Goal: Task Accomplishment & Management: Use online tool/utility

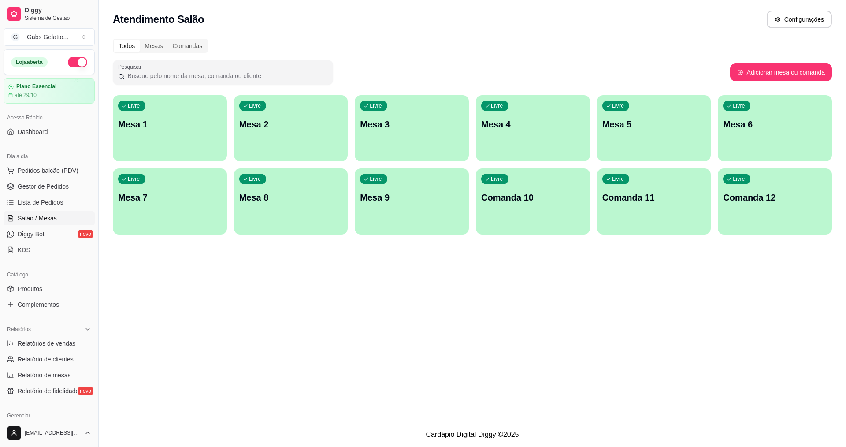
scroll to position [88, 0]
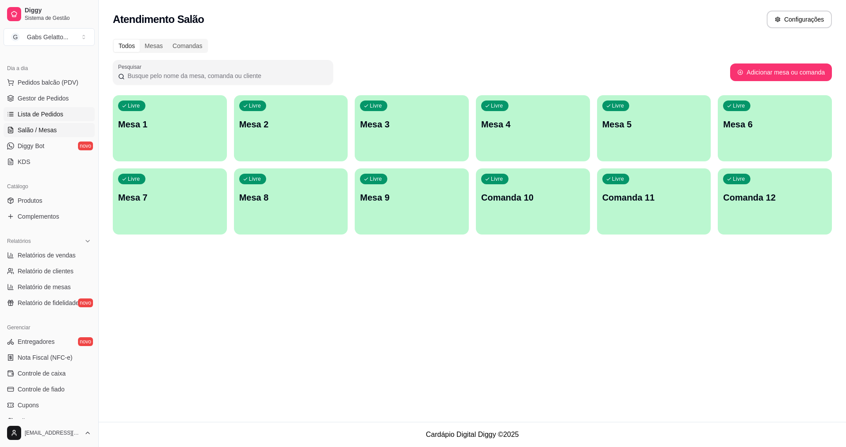
click at [53, 116] on span "Lista de Pedidos" at bounding box center [41, 114] width 46 height 9
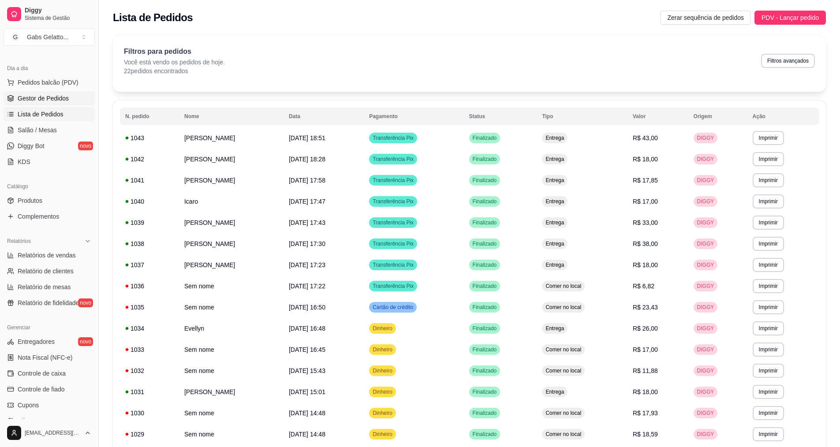
click at [54, 102] on span "Gestor de Pedidos" at bounding box center [43, 98] width 51 height 9
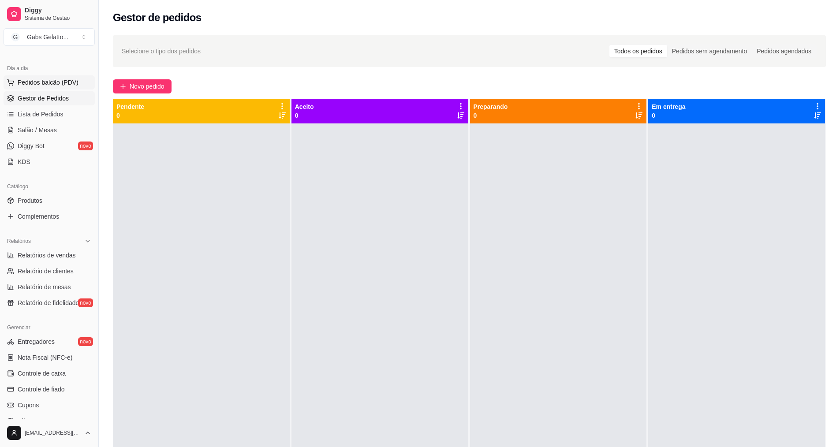
click at [67, 85] on span "Pedidos balcão (PDV)" at bounding box center [48, 82] width 61 height 9
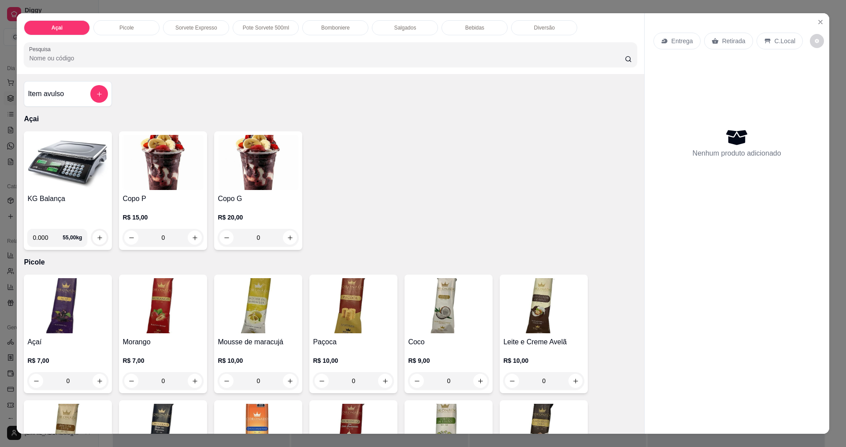
click at [334, 22] on div "Bomboniere" at bounding box center [335, 27] width 66 height 15
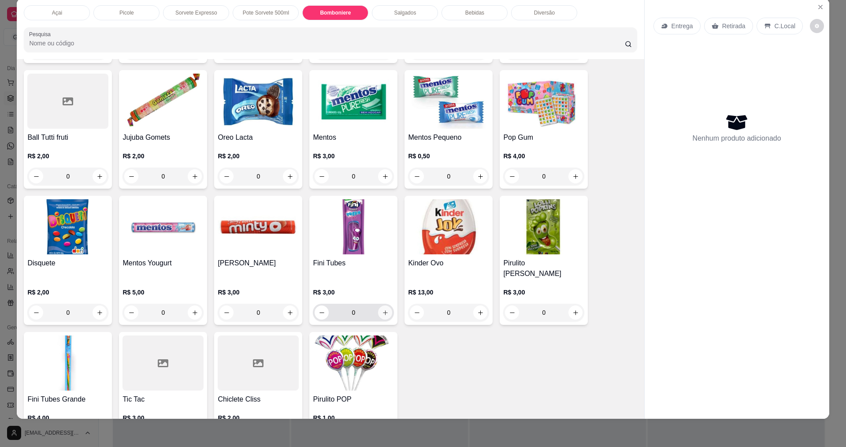
scroll to position [1095, 0]
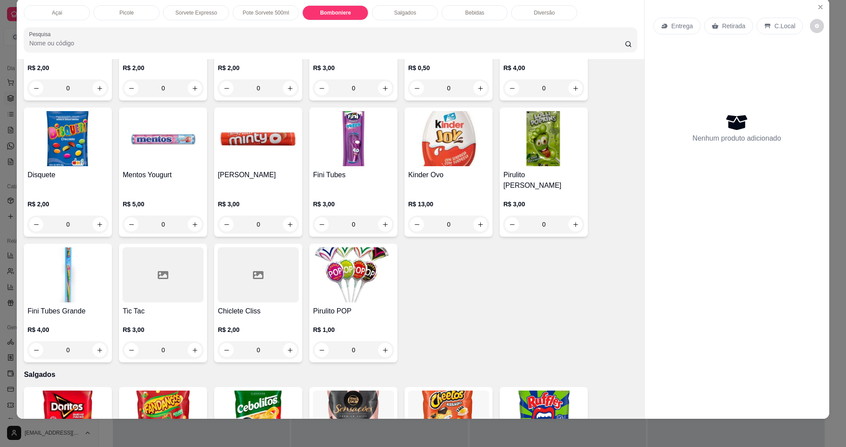
click at [52, 286] on img at bounding box center [67, 274] width 81 height 55
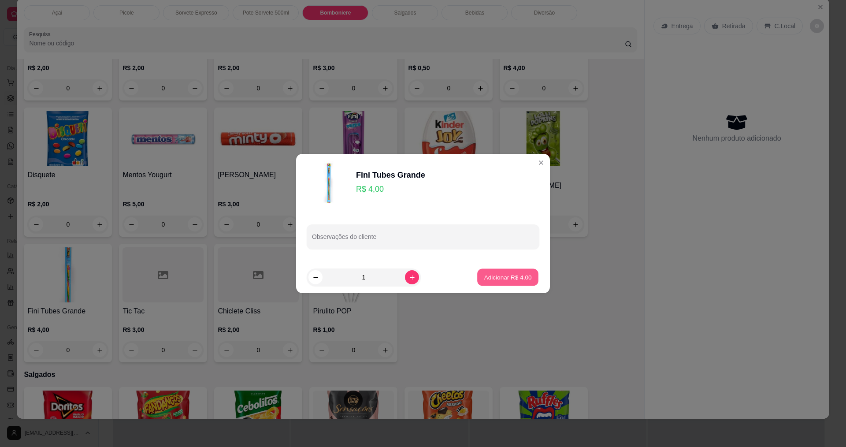
click at [503, 276] on p "Adicionar R$ 4,00" at bounding box center [508, 277] width 48 height 8
type input "1"
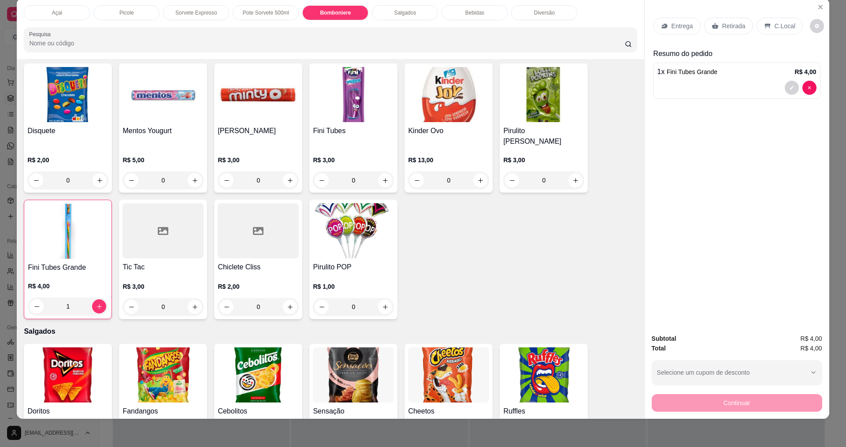
scroll to position [1183, 0]
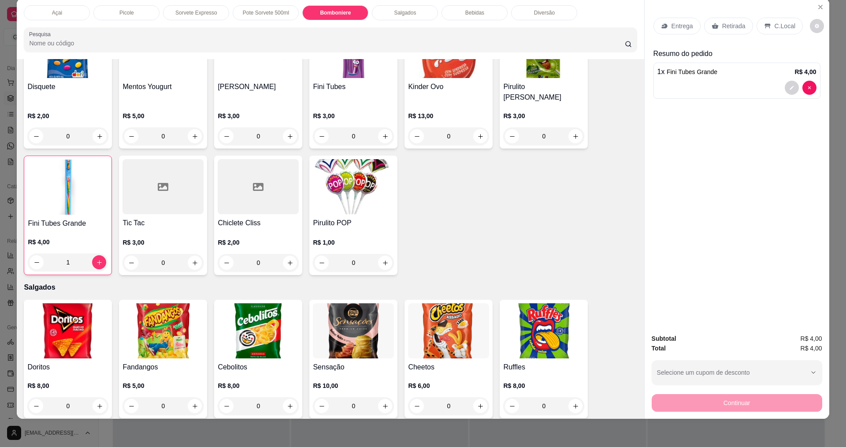
click at [241, 199] on div at bounding box center [258, 186] width 81 height 55
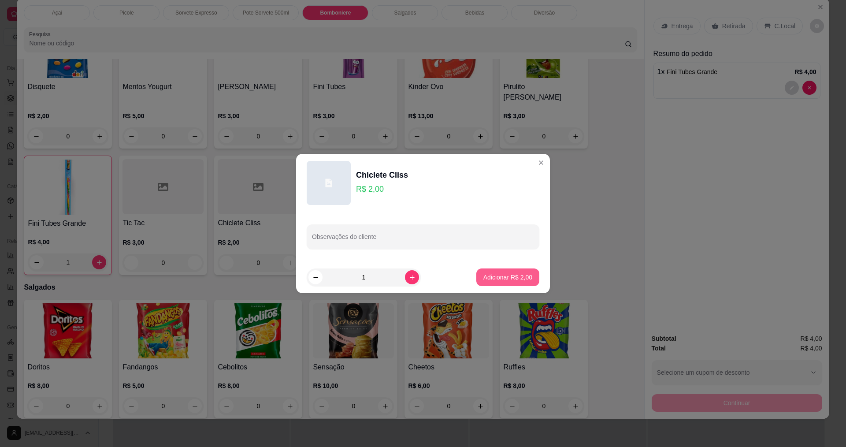
click at [500, 276] on p "Adicionar R$ 2,00" at bounding box center [508, 277] width 49 height 9
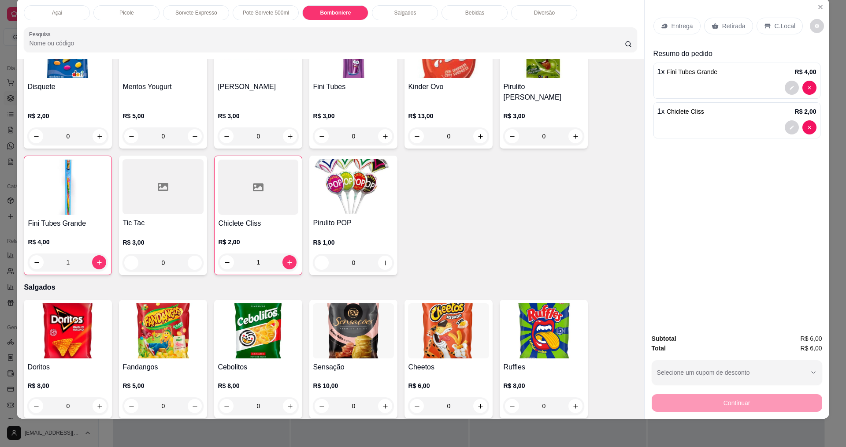
click at [780, 19] on div "C.Local" at bounding box center [780, 26] width 46 height 17
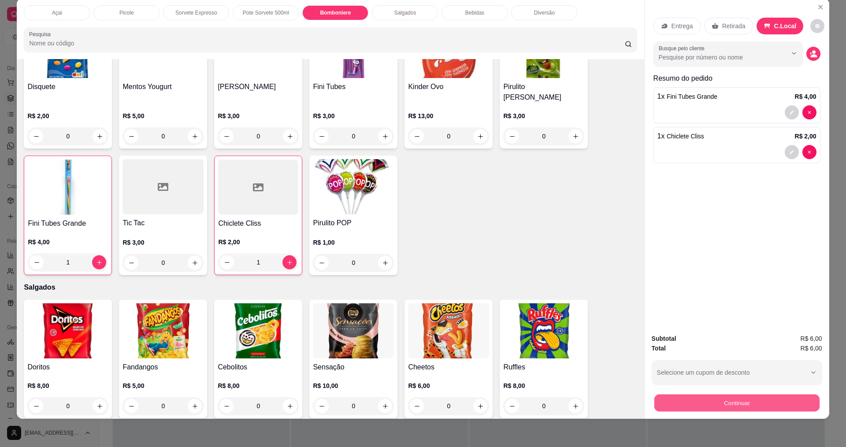
click at [725, 410] on button "Continuar" at bounding box center [736, 402] width 165 height 17
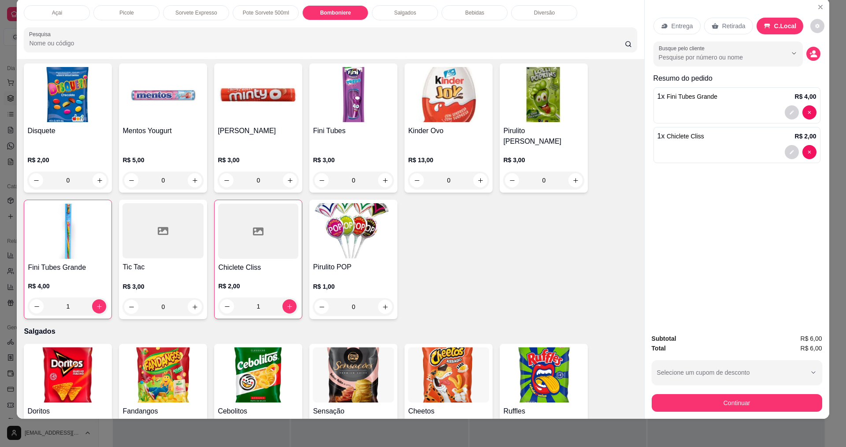
scroll to position [1095, 0]
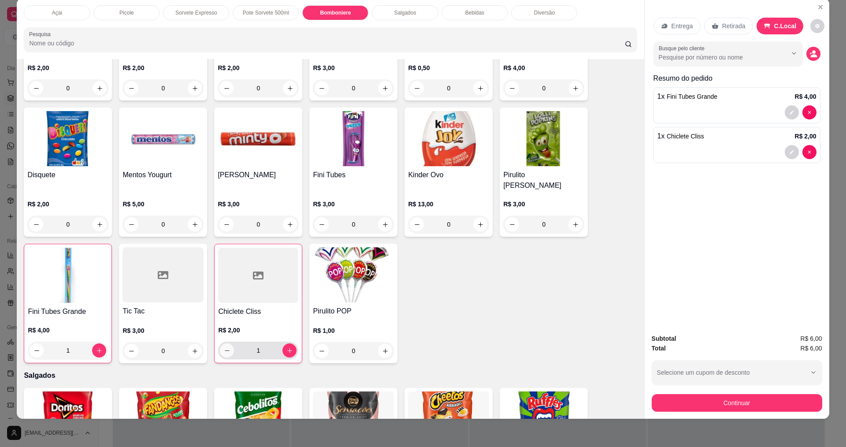
click at [225, 347] on icon "decrease-product-quantity" at bounding box center [227, 350] width 7 height 7
type input "0"
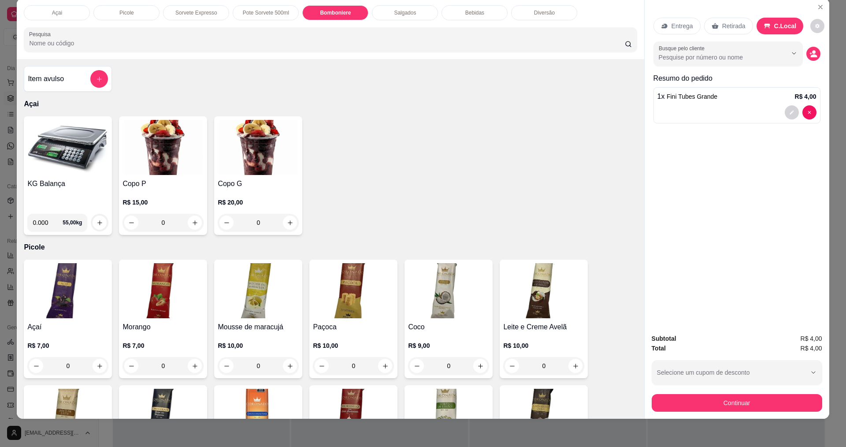
scroll to position [0, 0]
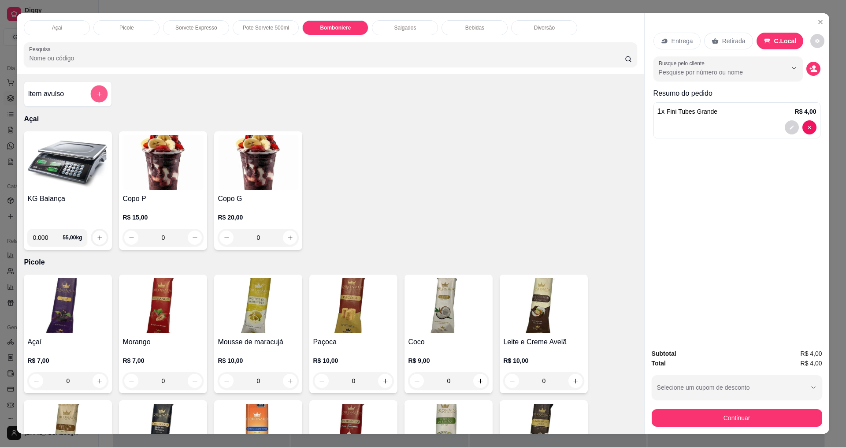
click at [98, 95] on icon "add-separate-item" at bounding box center [99, 94] width 7 height 7
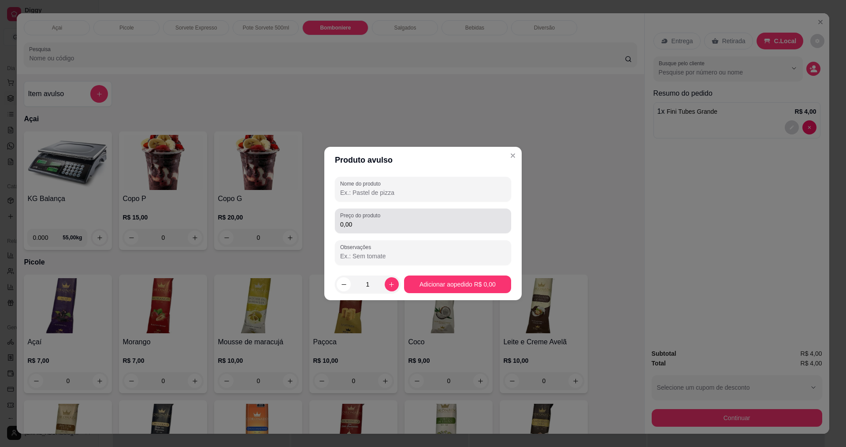
click at [371, 223] on input "0,00" at bounding box center [423, 224] width 166 height 9
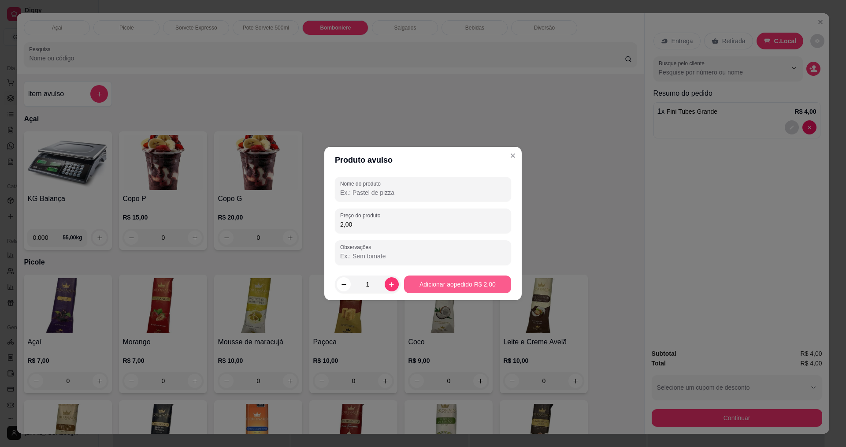
type input "2,00"
click at [482, 281] on button "Adicionar ao pedido R$ 2,00" at bounding box center [457, 285] width 107 height 18
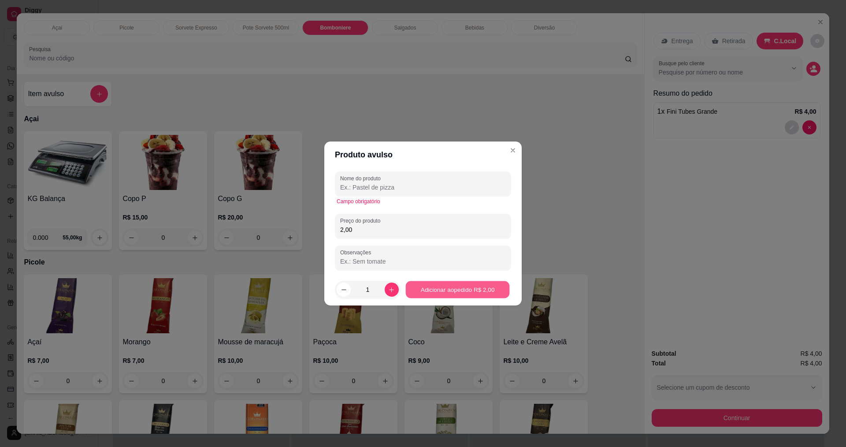
click at [467, 283] on button "Adicionar ao pedido R$ 2,00" at bounding box center [458, 289] width 104 height 17
click at [449, 287] on button "Adicionar ao pedido R$ 2,00" at bounding box center [458, 289] width 104 height 17
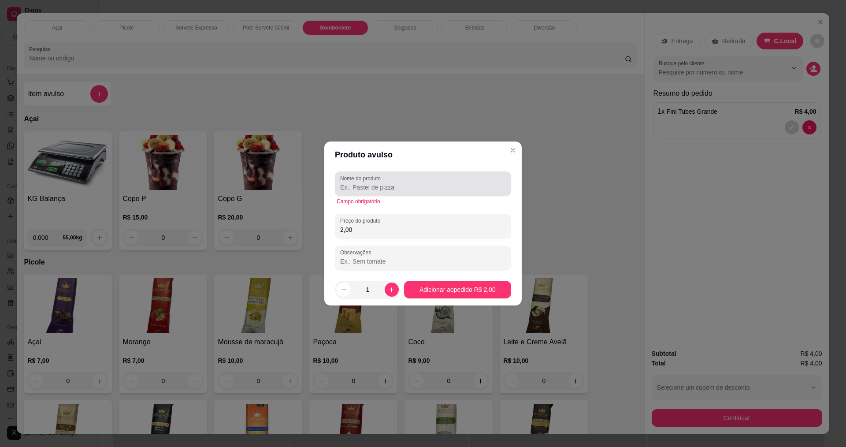
click at [394, 188] on input "Nome do produto" at bounding box center [423, 187] width 166 height 9
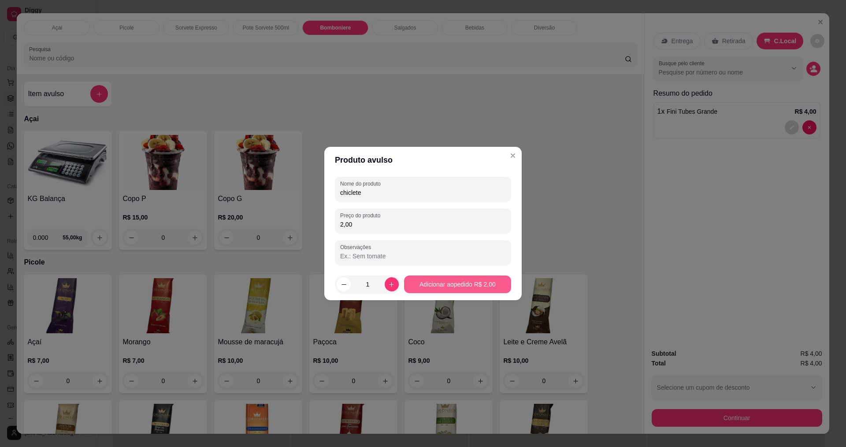
type input "chiclete"
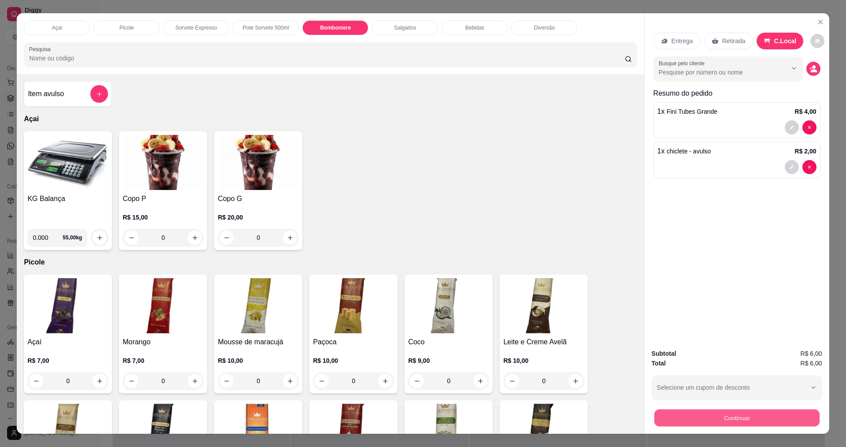
click at [707, 420] on button "Continuar" at bounding box center [736, 417] width 165 height 17
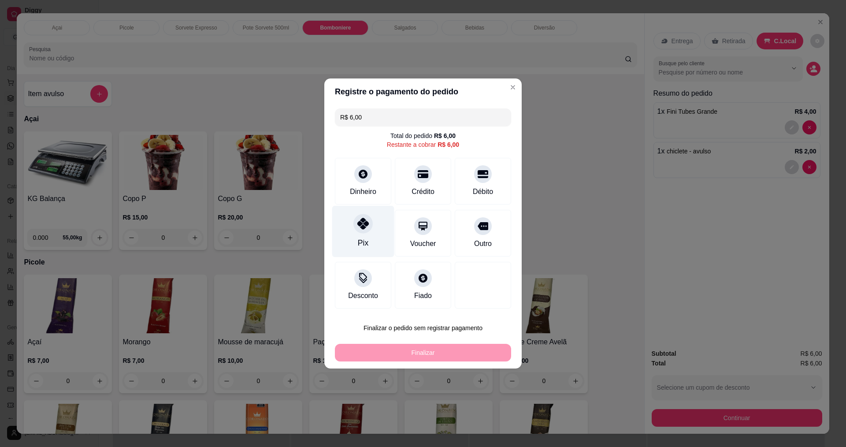
click at [355, 234] on div "Pix" at bounding box center [363, 232] width 62 height 52
type input "R$ 0,00"
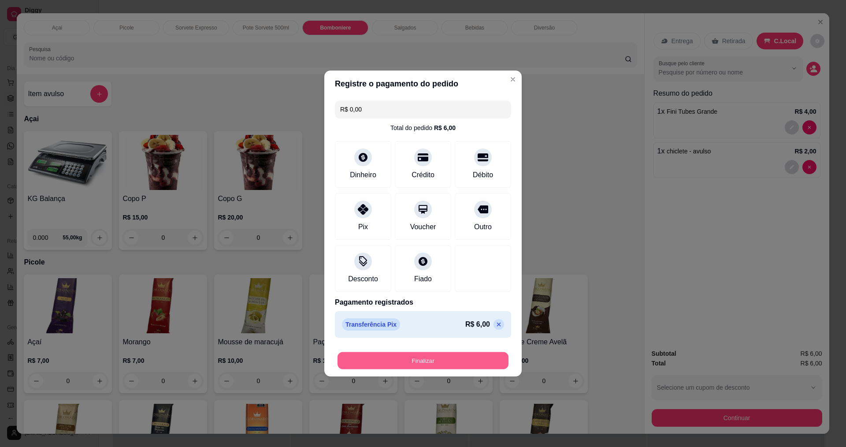
click at [419, 359] on button "Finalizar" at bounding box center [423, 360] width 171 height 17
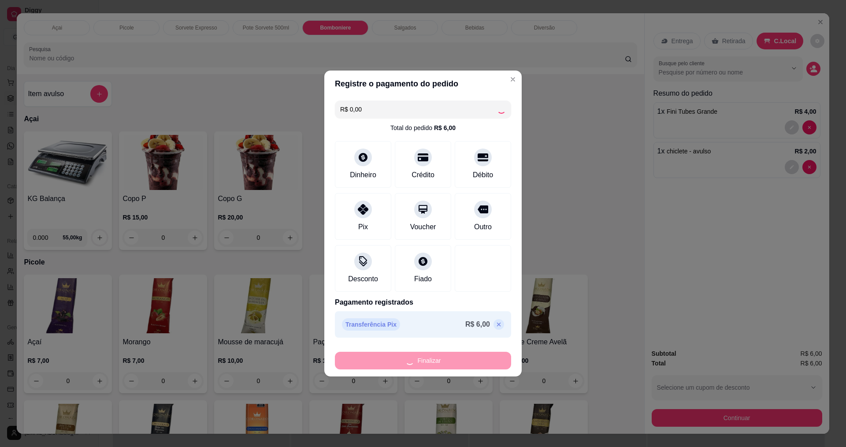
type input "0"
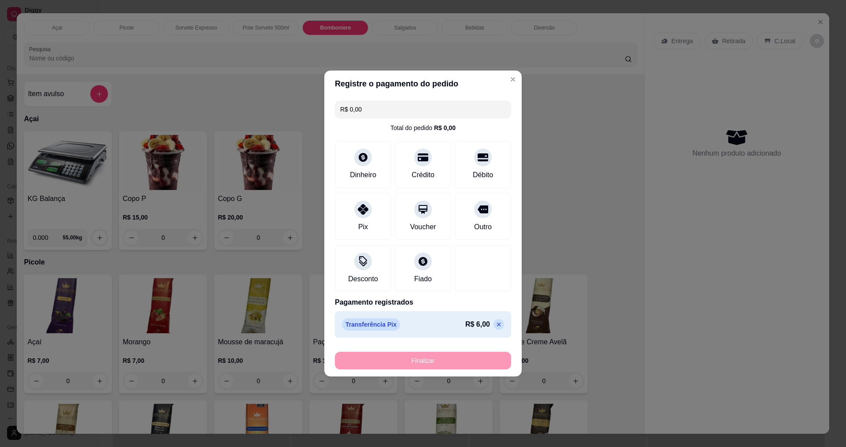
type input "-R$ 6,00"
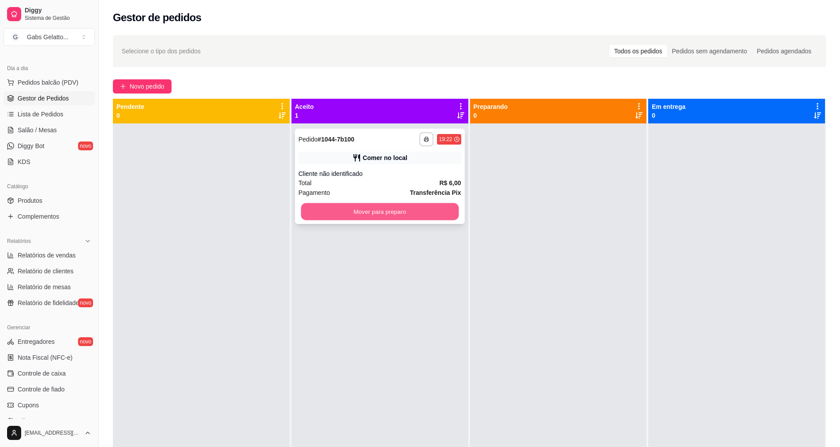
click at [395, 208] on button "Mover para preparo" at bounding box center [380, 211] width 158 height 17
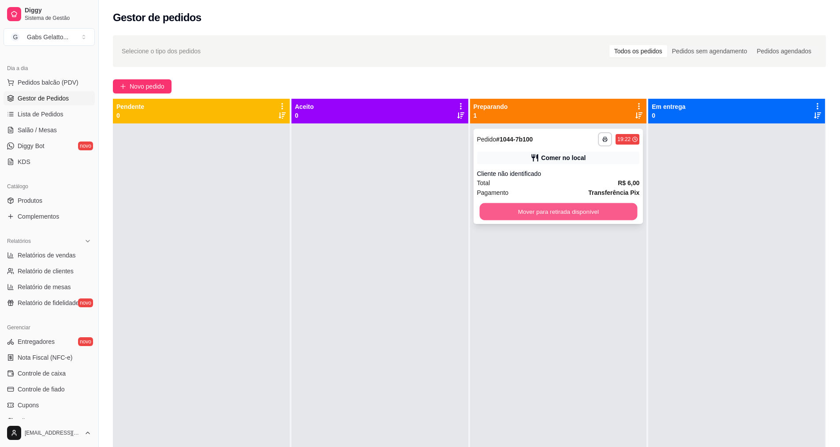
click at [504, 210] on button "Mover para retirada disponível" at bounding box center [558, 211] width 158 height 17
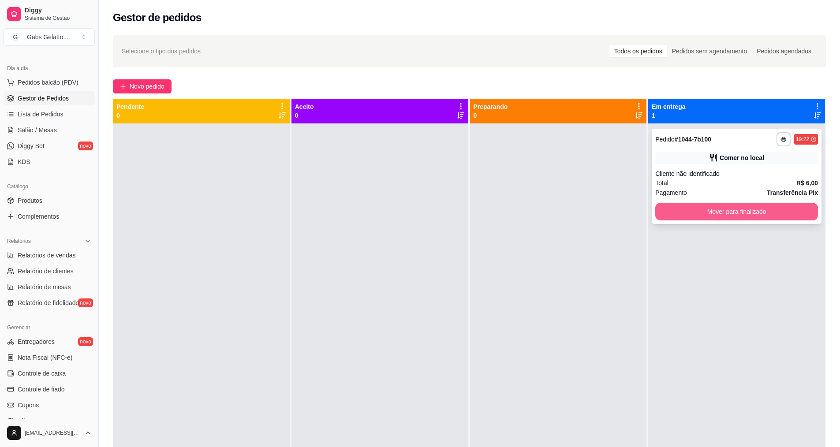
click at [683, 213] on button "Mover para finalizado" at bounding box center [736, 212] width 163 height 18
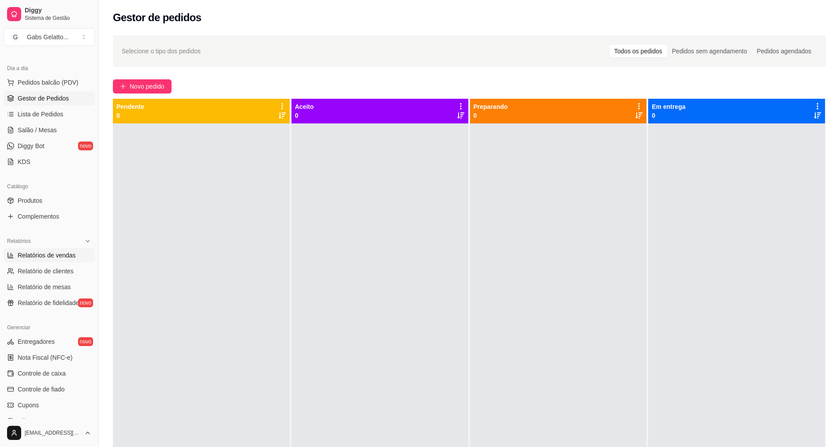
click at [70, 252] on span "Relatórios de vendas" at bounding box center [47, 255] width 58 height 9
select select "ALL"
select select "0"
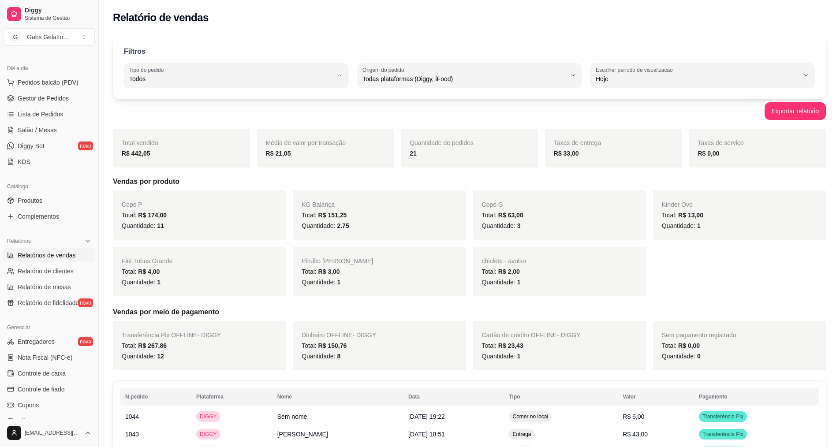
click at [59, 90] on ul "Pedidos balcão (PDV) Gestor de Pedidos Lista de Pedidos Salão / Mesas Diggy Bot…" at bounding box center [49, 121] width 91 height 93
click at [56, 80] on span "Pedidos balcão (PDV)" at bounding box center [48, 82] width 61 height 9
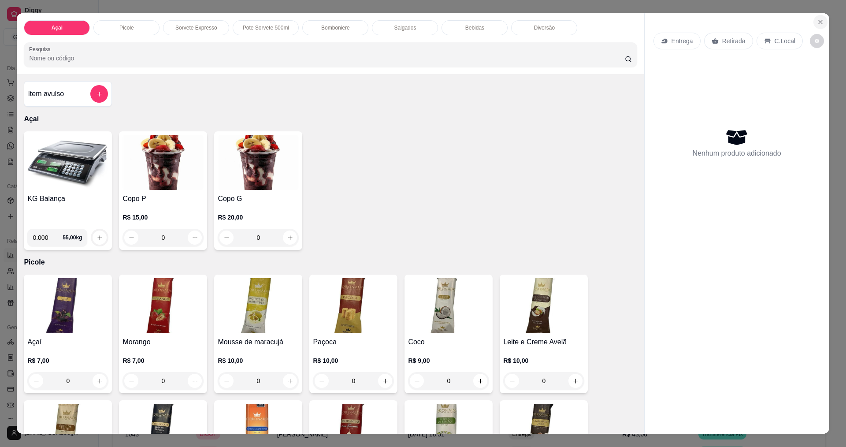
click at [814, 22] on button "Close" at bounding box center [821, 22] width 14 height 14
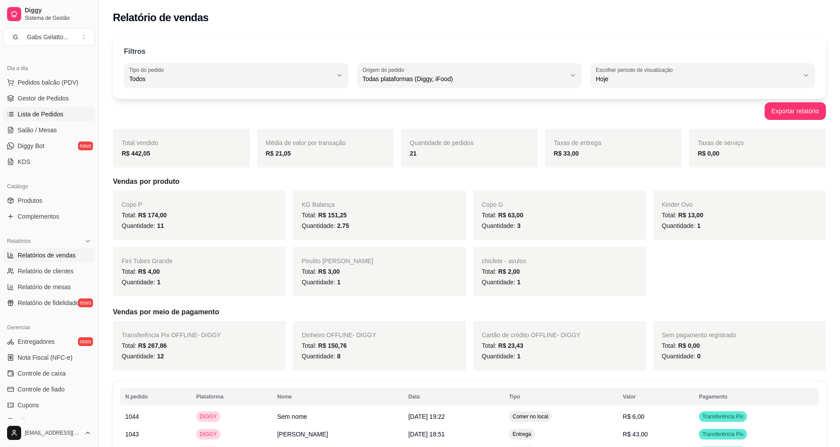
click at [35, 114] on span "Lista de Pedidos" at bounding box center [41, 114] width 46 height 9
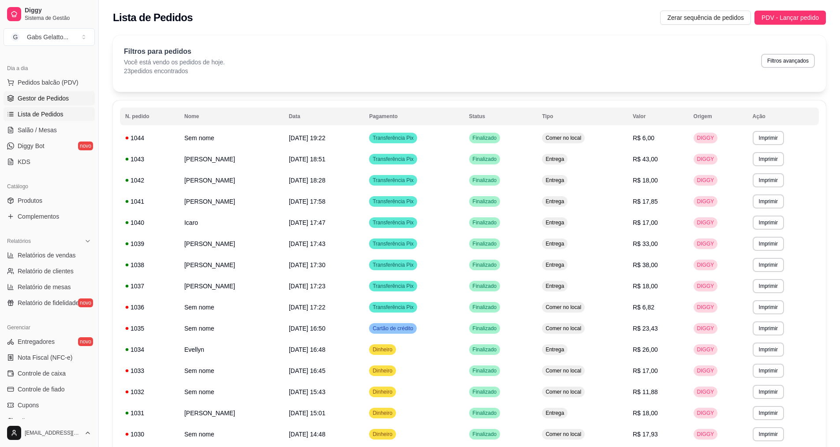
click at [36, 96] on span "Gestor de Pedidos" at bounding box center [43, 98] width 51 height 9
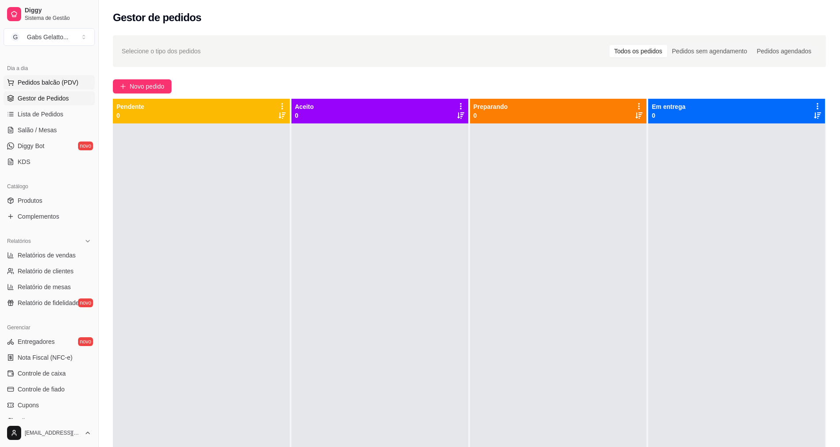
click at [35, 81] on span "Pedidos balcão (PDV)" at bounding box center [48, 82] width 61 height 9
